Goal: Find contact information: Find contact information

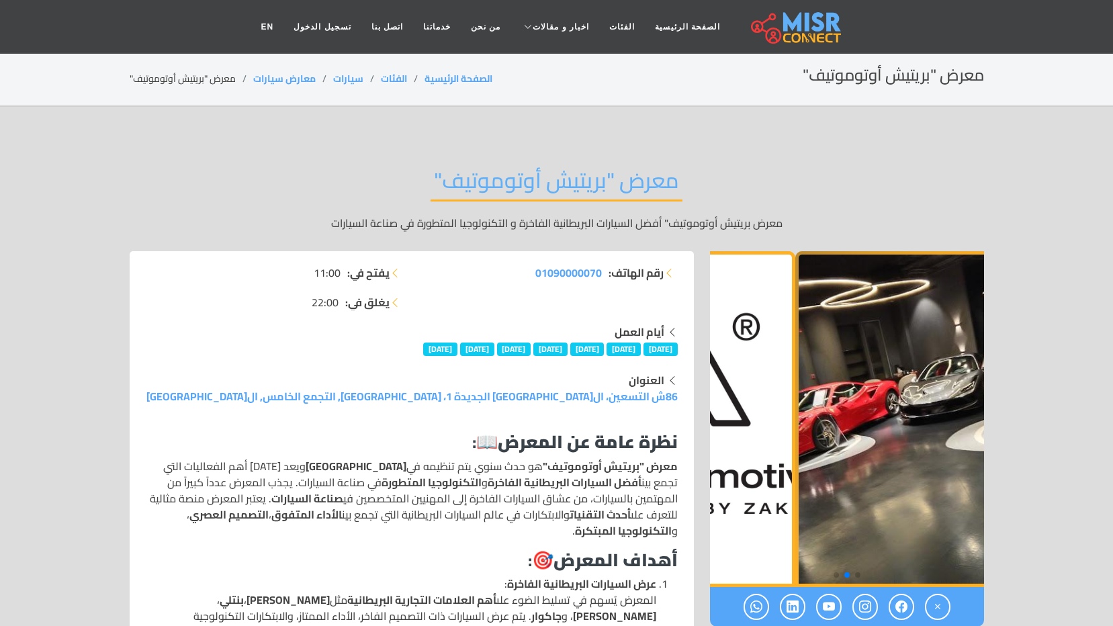
click at [959, 466] on img "2 / 3" at bounding box center [932, 419] width 274 height 336
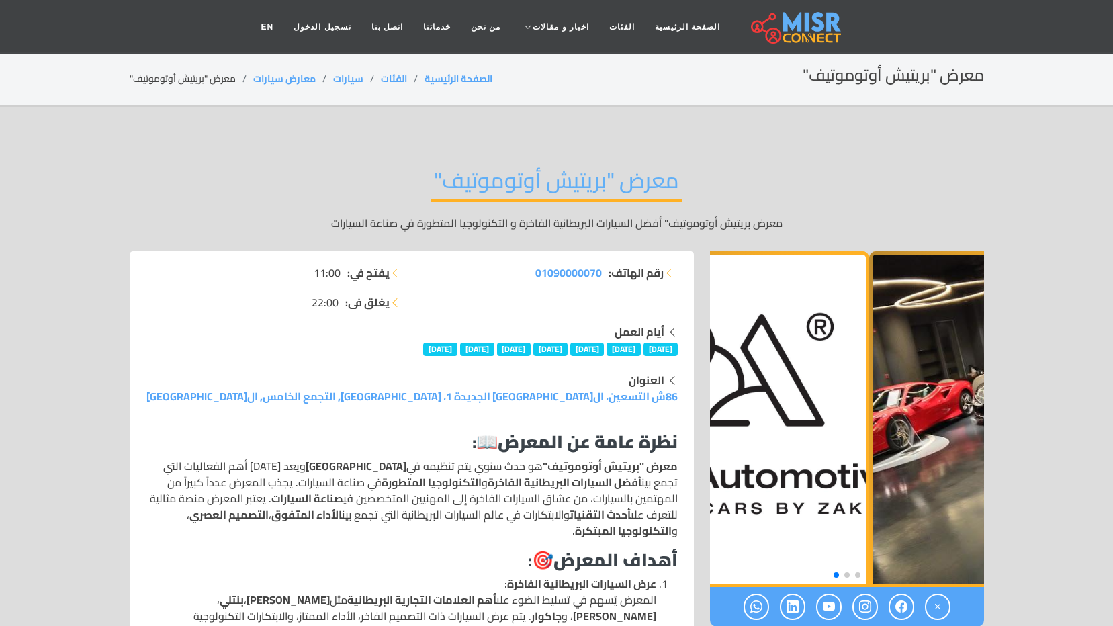
click at [806, 475] on img "3 / 3" at bounding box center [732, 419] width 274 height 336
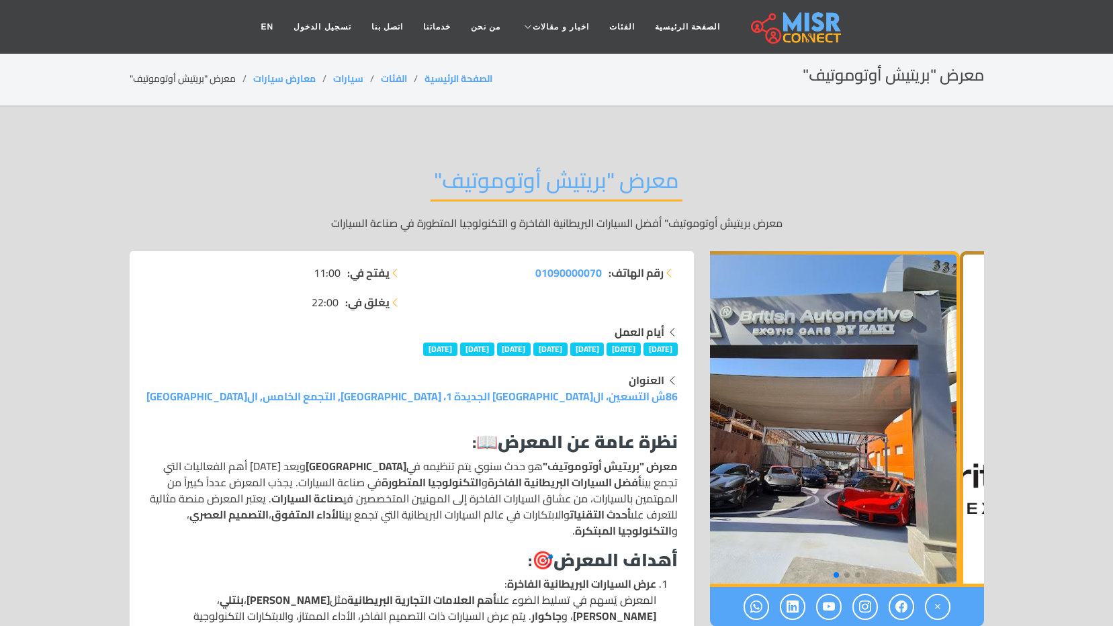
click at [929, 507] on img "1 / 3" at bounding box center [823, 419] width 274 height 336
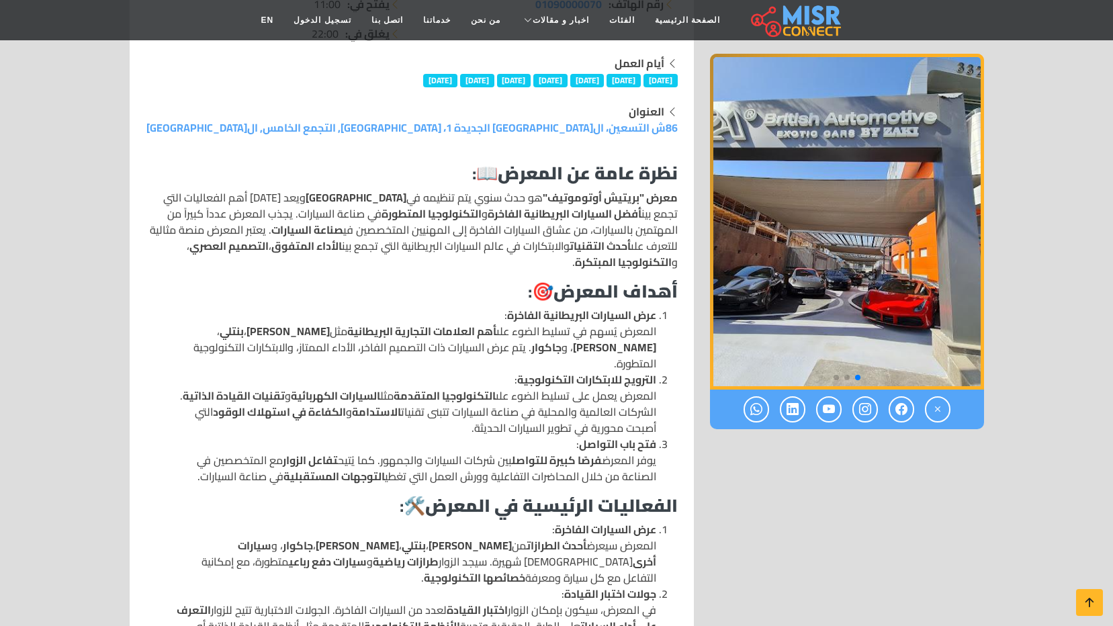
scroll to position [67, 0]
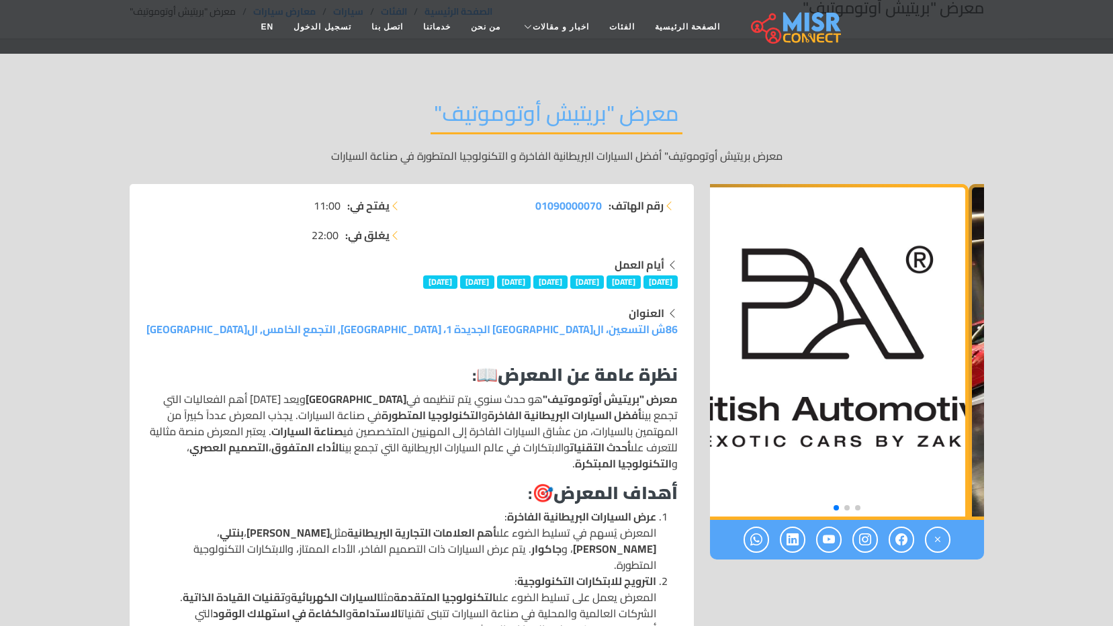
click at [785, 437] on img "3 / 3" at bounding box center [832, 352] width 274 height 336
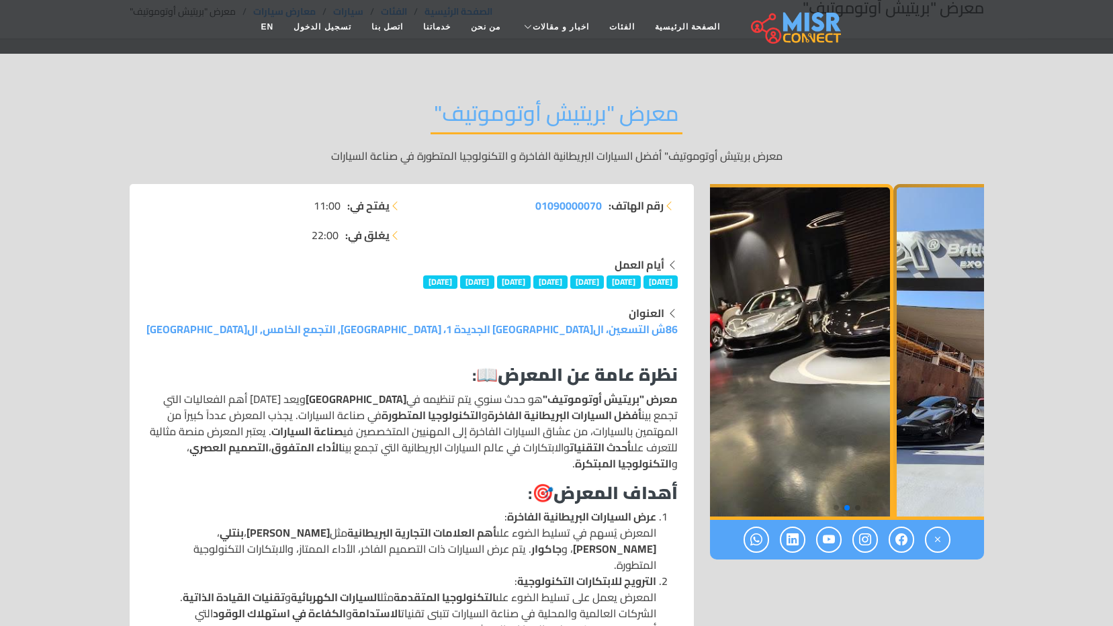
click at [801, 424] on img "2 / 3" at bounding box center [756, 352] width 274 height 336
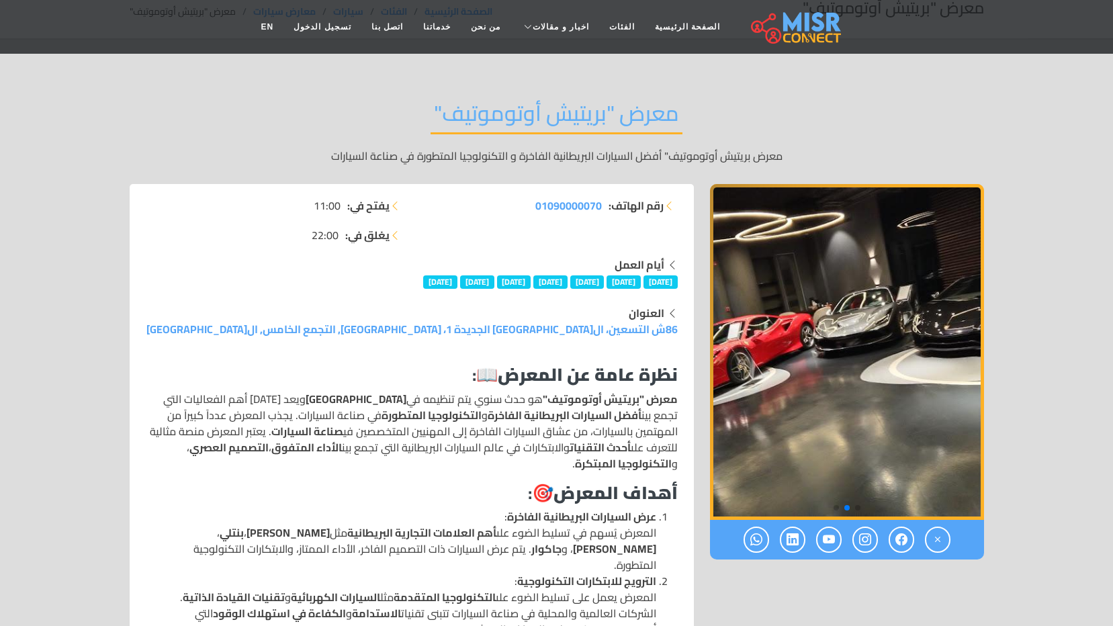
click at [782, 380] on img "2 / 3" at bounding box center [847, 352] width 274 height 336
